Goal: Task Accomplishment & Management: Use online tool/utility

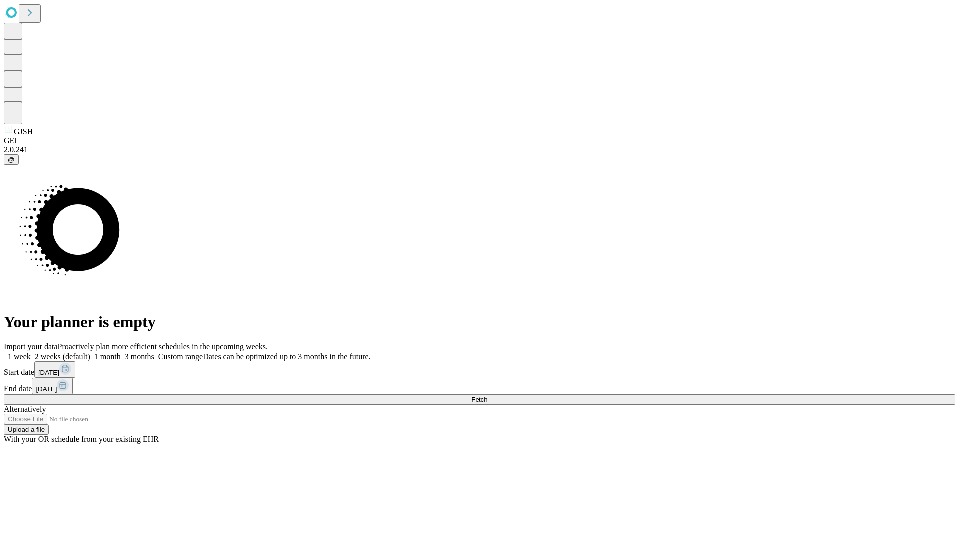
click at [488, 396] on span "Fetch" at bounding box center [479, 399] width 16 height 7
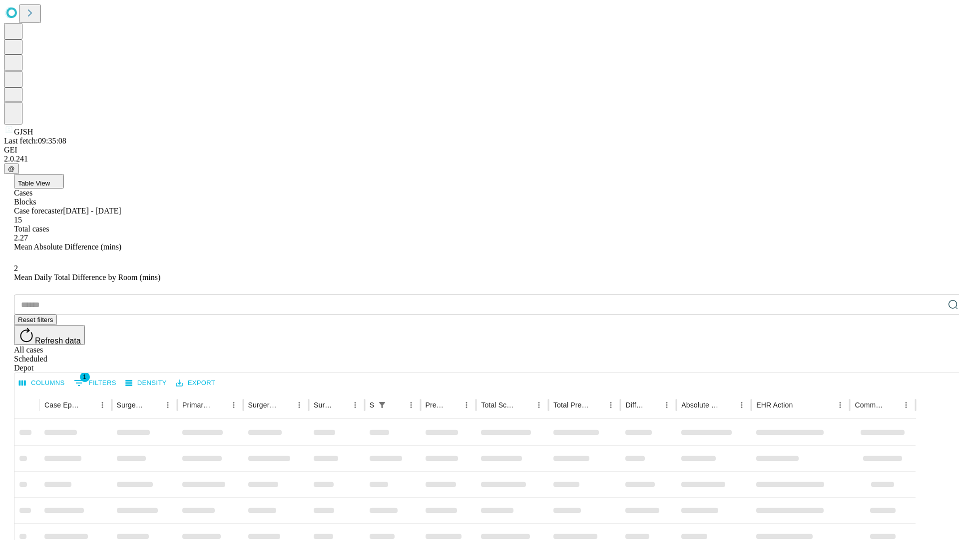
click at [933, 363] on div "Depot" at bounding box center [489, 367] width 951 height 9
